Goal: Task Accomplishment & Management: Manage account settings

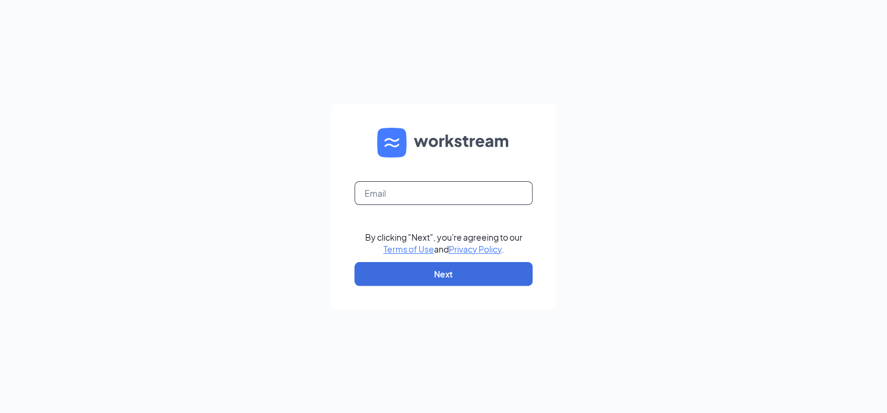
click at [487, 196] on input "text" at bounding box center [443, 193] width 178 height 24
type input "[EMAIL_ADDRESS][DOMAIN_NAME]"
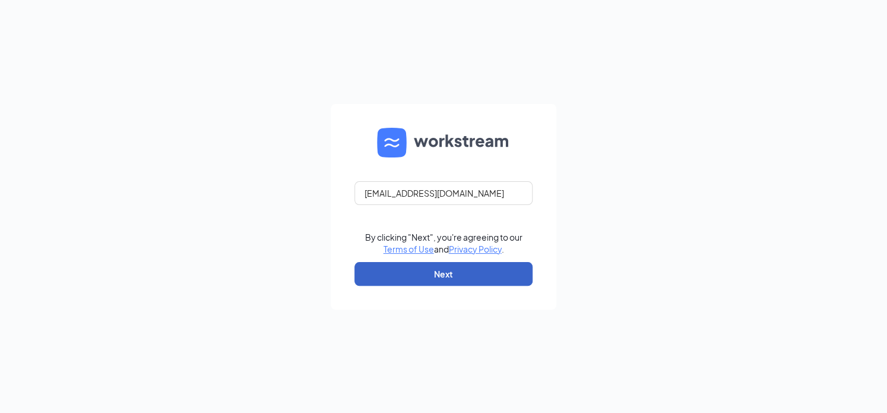
click at [496, 284] on button "Next" at bounding box center [443, 274] width 178 height 24
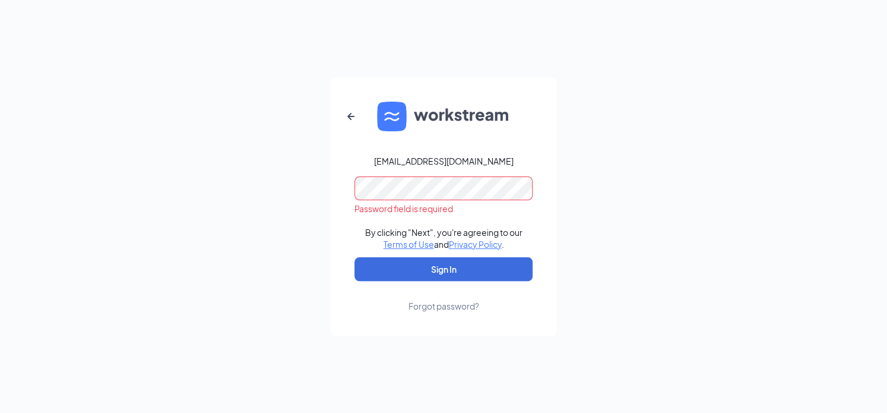
click at [354, 257] on button "Sign In" at bounding box center [443, 269] width 178 height 24
click at [464, 269] on button "Sign In" at bounding box center [443, 269] width 178 height 24
drag, startPoint x: 464, startPoint y: 269, endPoint x: 220, endPoint y: 217, distance: 249.4
click at [220, 217] on div "[EMAIL_ADDRESS][DOMAIN_NAME] Credential mismatches. By clicking "Next", you're …" at bounding box center [443, 206] width 887 height 413
click at [461, 309] on div "Forgot password?" at bounding box center [443, 306] width 71 height 12
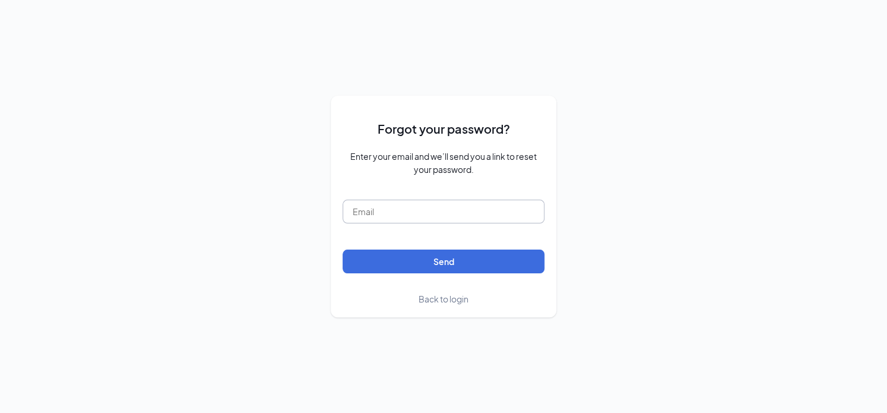
click at [376, 202] on input "text" at bounding box center [444, 211] width 202 height 24
type input "[EMAIL_ADDRESS][DOMAIN_NAME]"
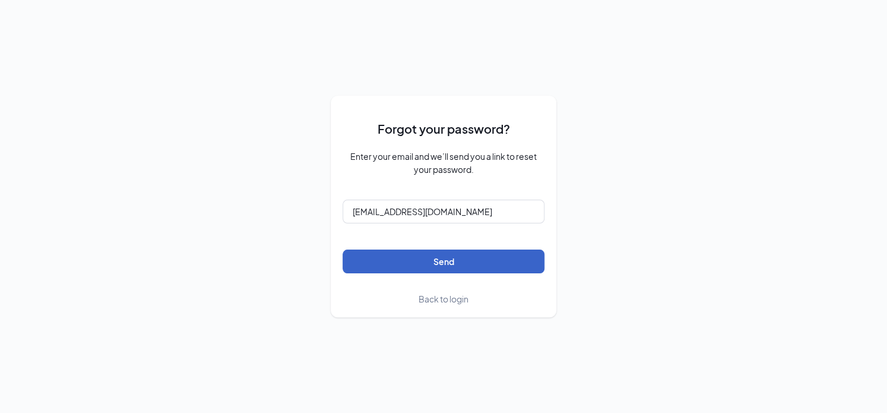
click at [432, 262] on button "Send" at bounding box center [444, 261] width 202 height 24
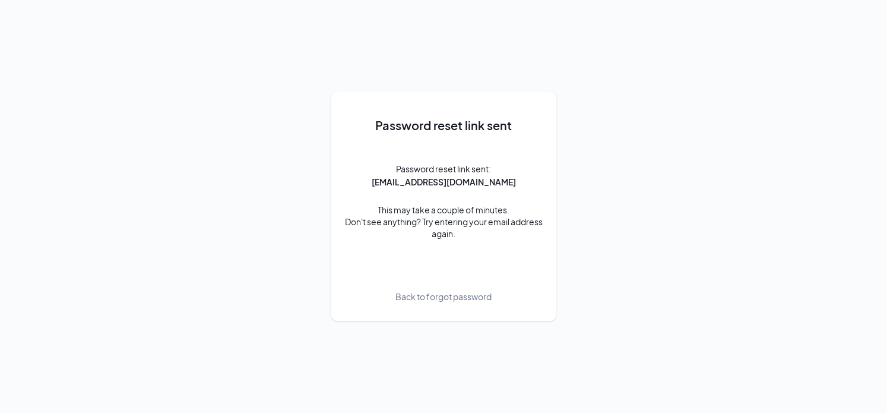
click at [432, 262] on div "Password reset link sent Password reset link sent: [PERSON_NAME][EMAIL_ADDRESS]…" at bounding box center [444, 206] width 202 height 204
